Goal: Transaction & Acquisition: Purchase product/service

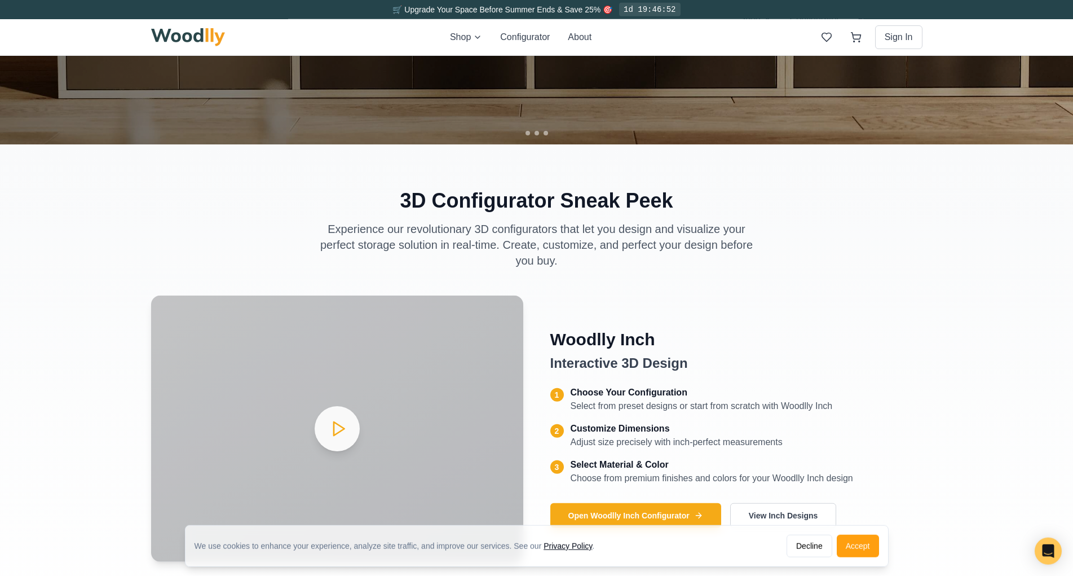
scroll to position [386, 0]
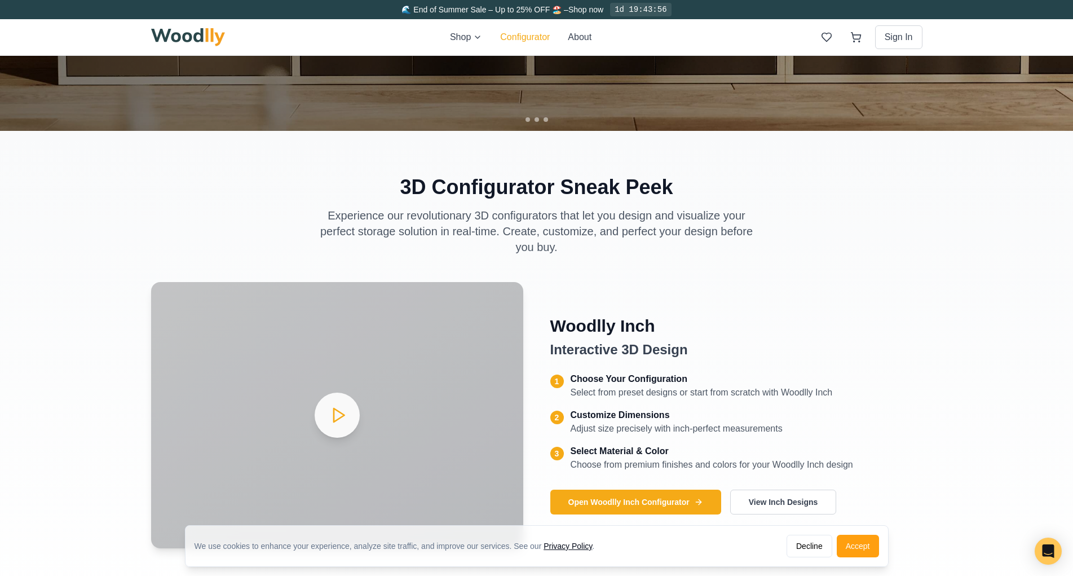
click at [505, 36] on button "Configurator" at bounding box center [525, 37] width 50 height 14
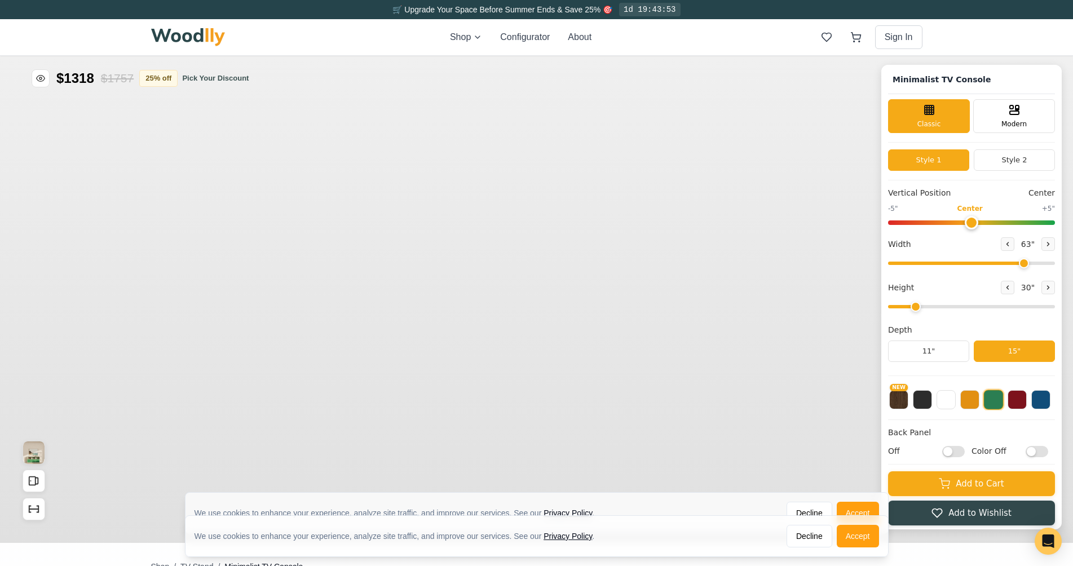
type input "63"
type input "2"
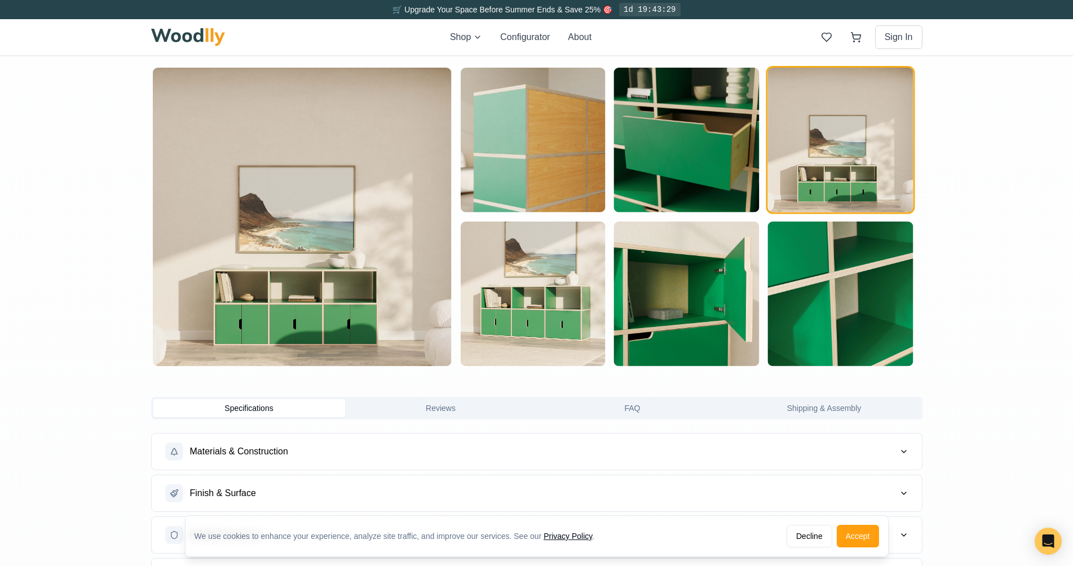
scroll to position [772, 0]
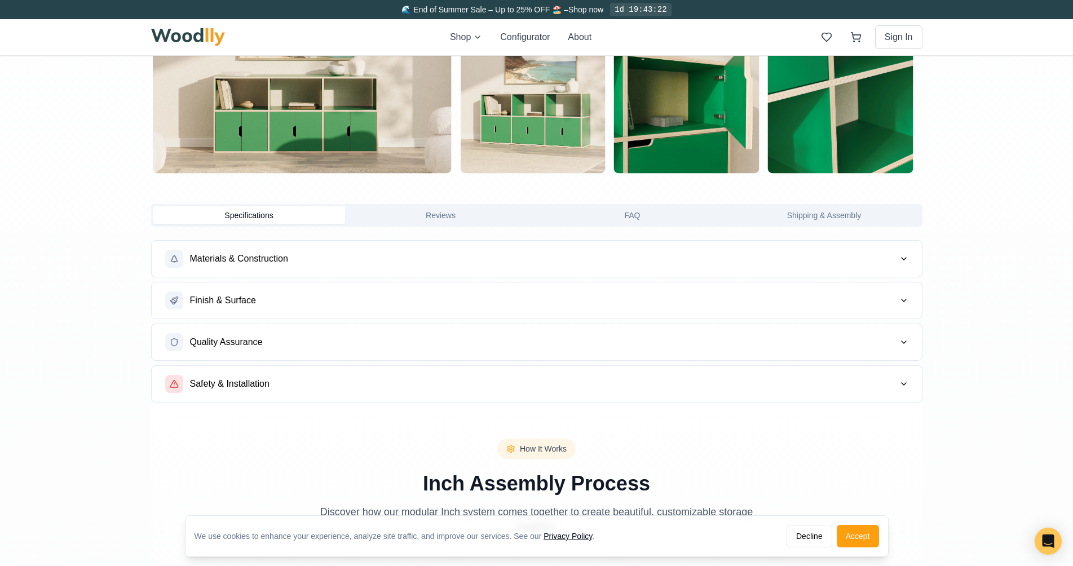
click at [242, 258] on span "Materials & Construction" at bounding box center [239, 259] width 98 height 14
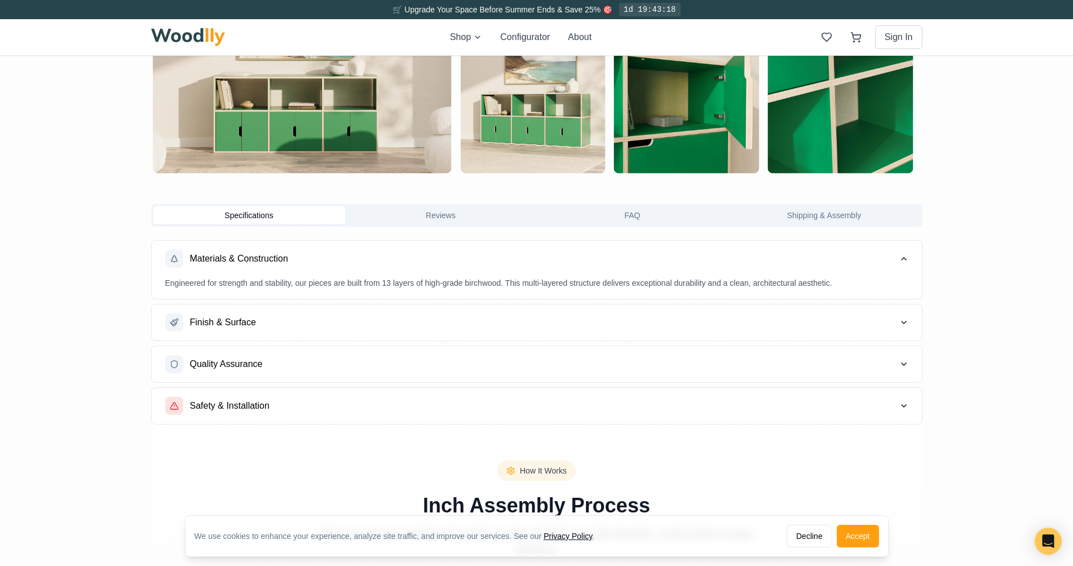
click at [215, 323] on span "Finish & Surface" at bounding box center [223, 323] width 66 height 14
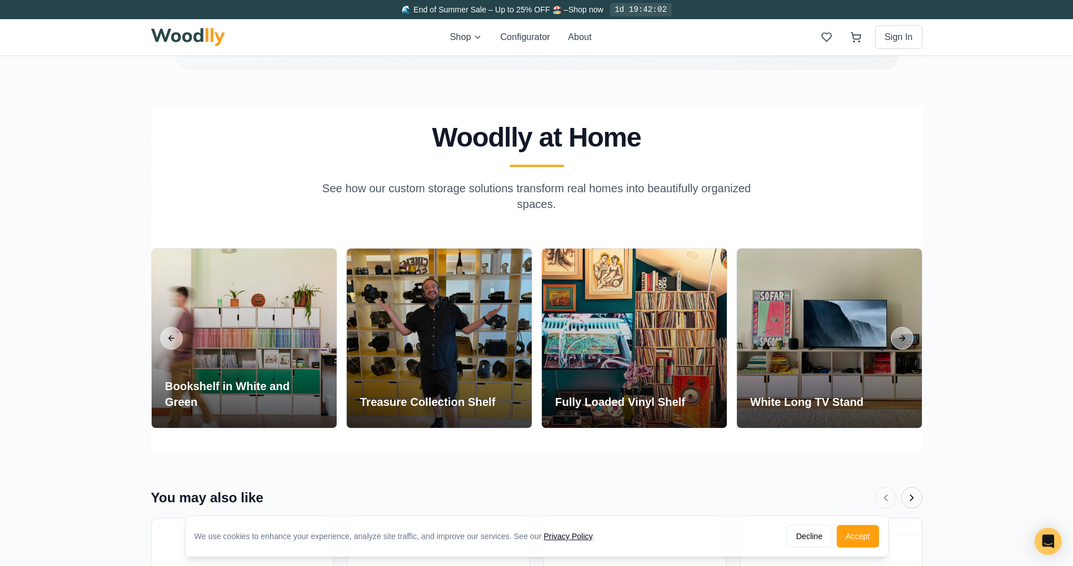
scroll to position [2057, 0]
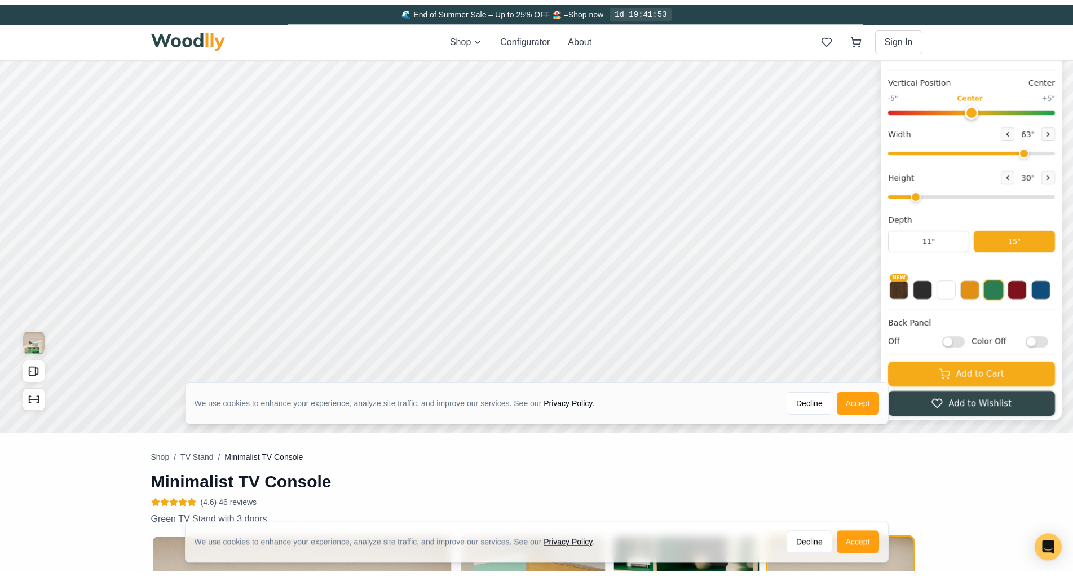
scroll to position [0, 0]
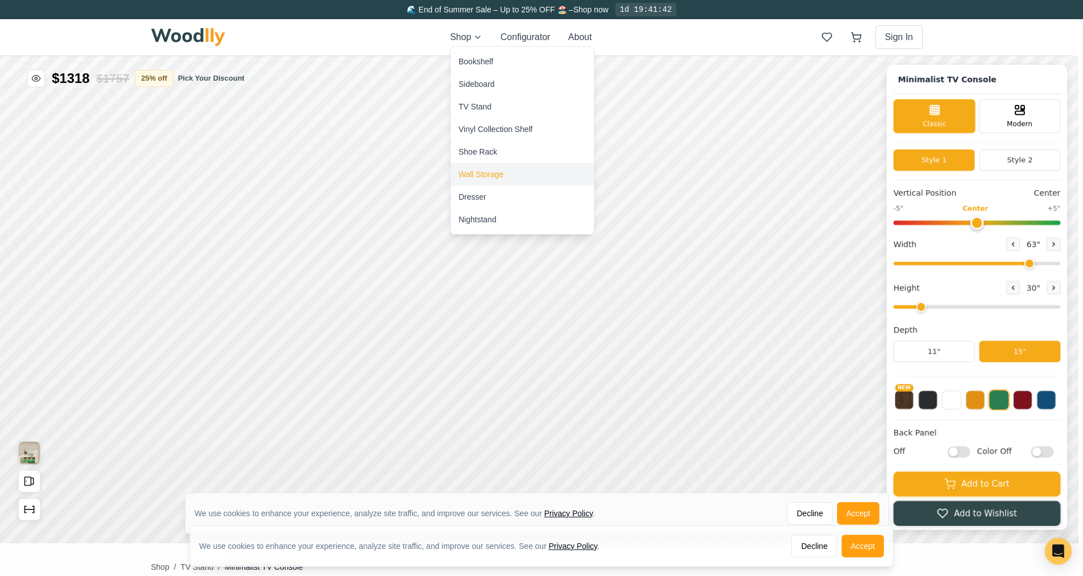
click at [477, 171] on div "Wall Storage" at bounding box center [481, 174] width 45 height 11
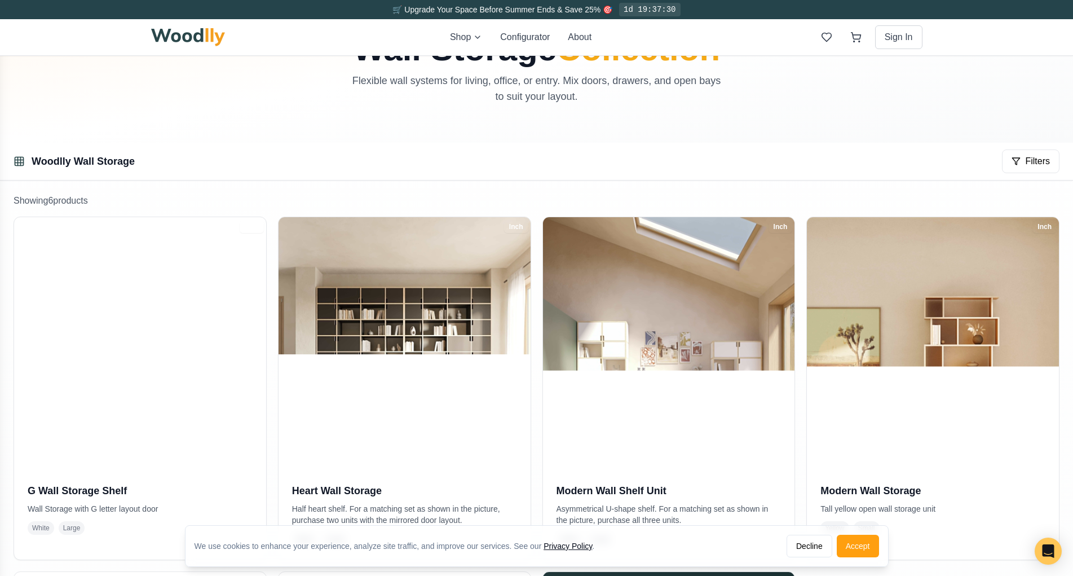
scroll to position [249, 0]
